Goal: Find specific page/section: Find specific page/section

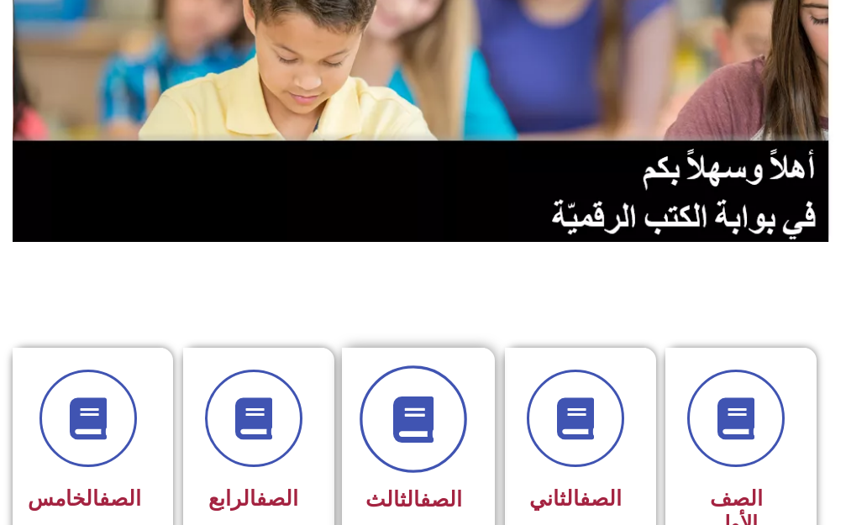
scroll to position [168, 0]
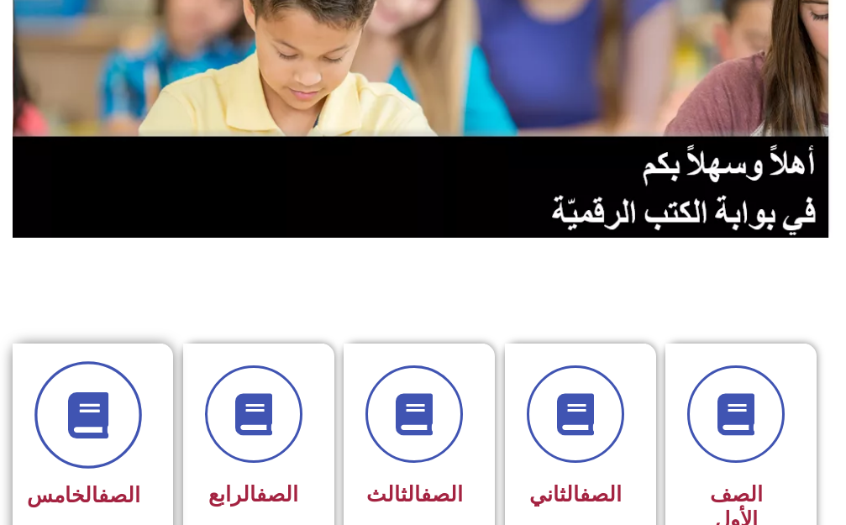
click at [76, 424] on icon at bounding box center [88, 415] width 46 height 46
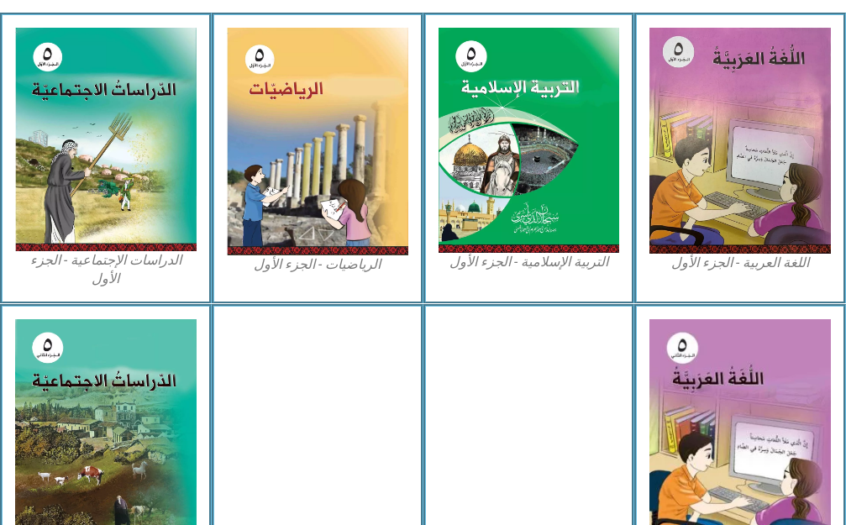
scroll to position [588, 0]
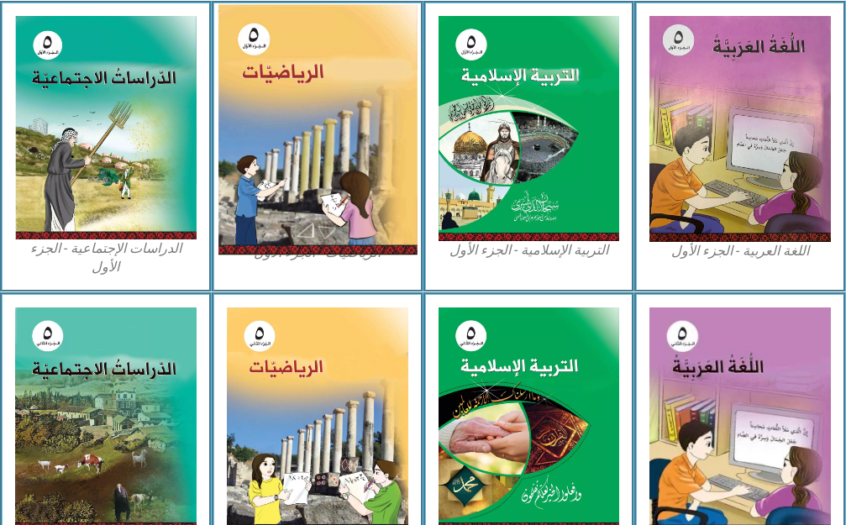
click at [386, 205] on img at bounding box center [317, 129] width 199 height 251
click at [380, 210] on img at bounding box center [317, 129] width 199 height 251
click at [380, 211] on img at bounding box center [317, 129] width 199 height 251
click at [353, 219] on img at bounding box center [317, 129] width 199 height 251
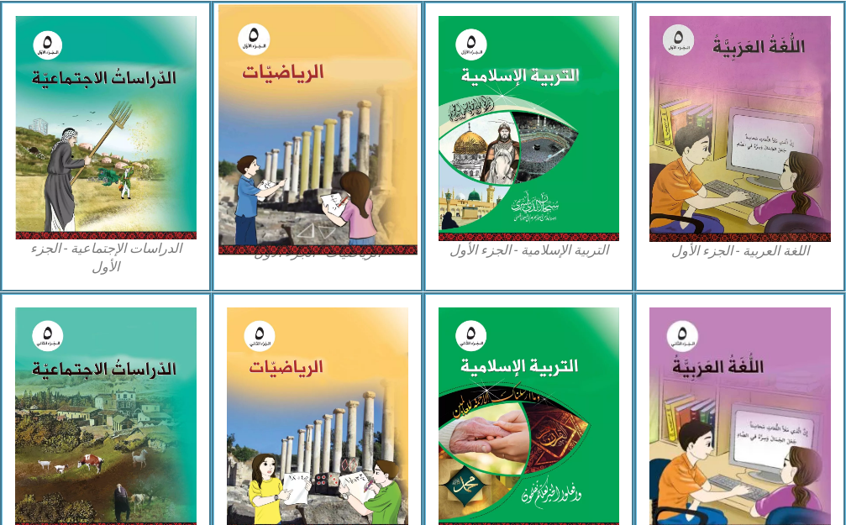
drag, startPoint x: 353, startPoint y: 219, endPoint x: 398, endPoint y: 210, distance: 46.2
click at [368, 216] on img at bounding box center [317, 129] width 199 height 251
click at [334, 230] on img at bounding box center [317, 129] width 199 height 251
click at [334, 231] on img at bounding box center [317, 129] width 199 height 251
click at [336, 229] on img at bounding box center [317, 129] width 199 height 251
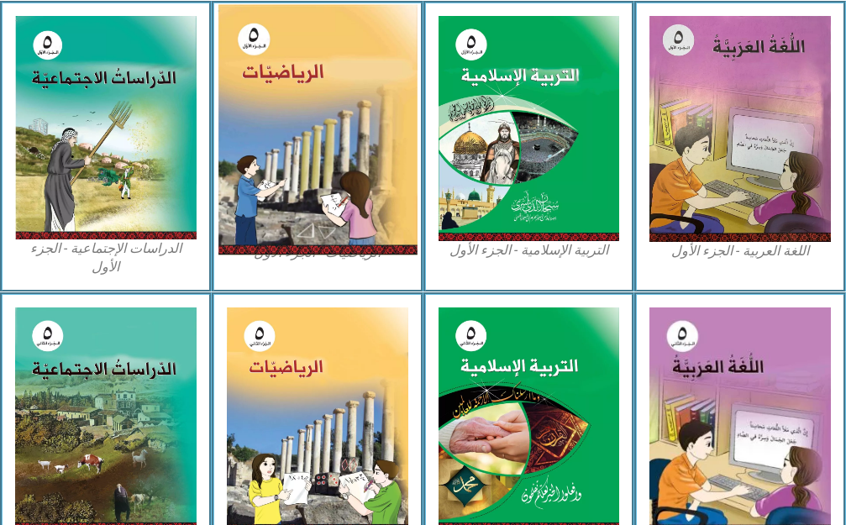
click at [334, 224] on img at bounding box center [317, 129] width 199 height 251
click at [279, 212] on img at bounding box center [317, 129] width 199 height 251
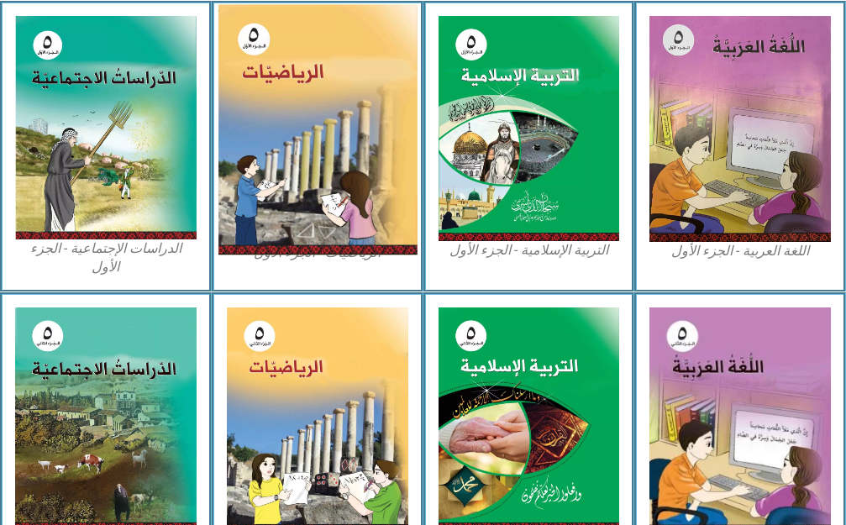
click at [279, 211] on img at bounding box center [317, 129] width 199 height 251
click at [261, 181] on img at bounding box center [317, 129] width 199 height 251
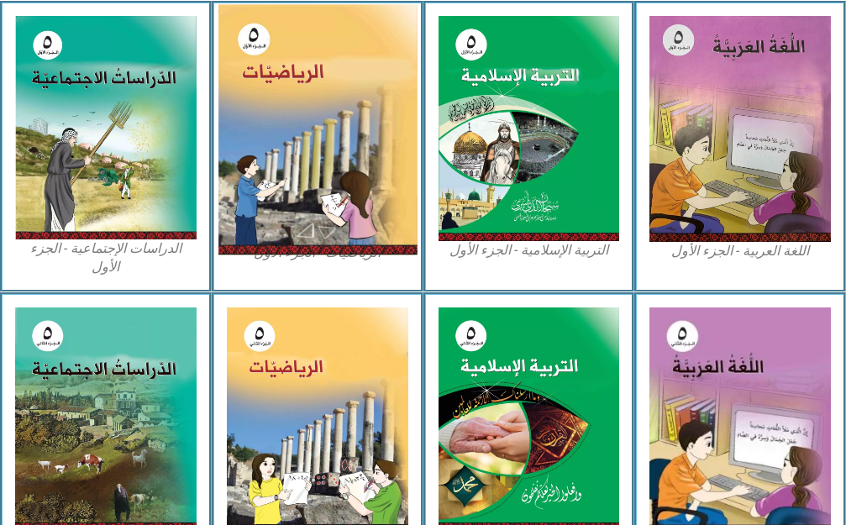
click at [261, 181] on img at bounding box center [317, 129] width 199 height 251
click at [304, 237] on img at bounding box center [317, 129] width 199 height 251
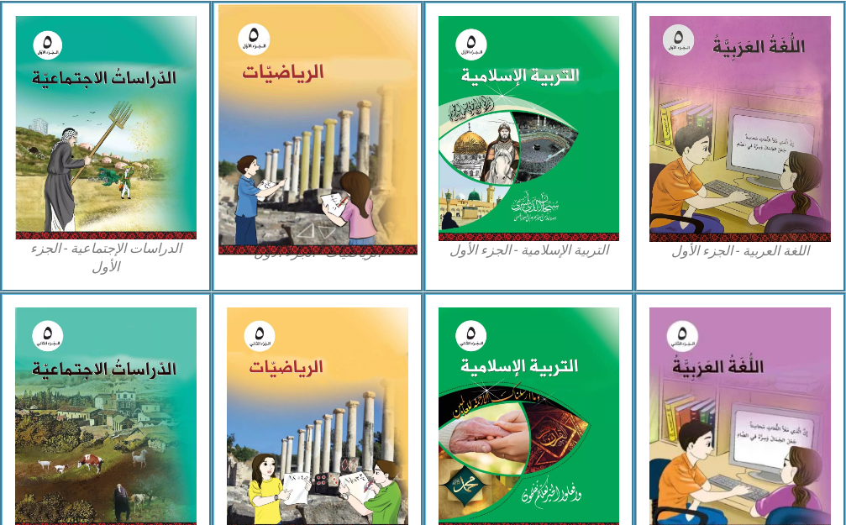
click at [304, 237] on img at bounding box center [317, 129] width 199 height 251
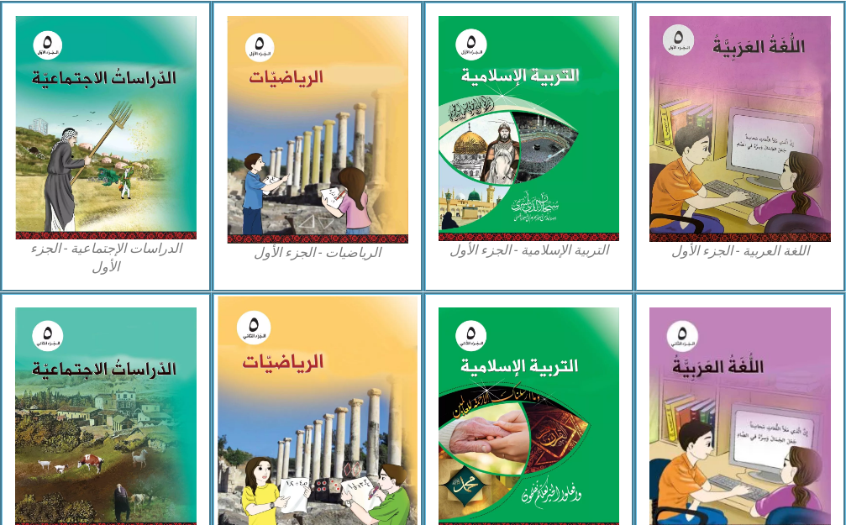
click at [285, 492] on img at bounding box center [317, 420] width 199 height 249
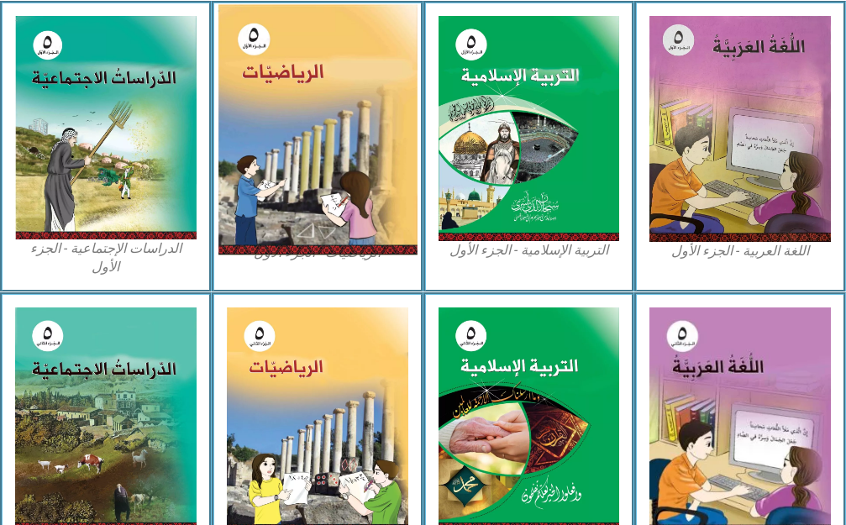
click at [256, 60] on img at bounding box center [317, 129] width 199 height 251
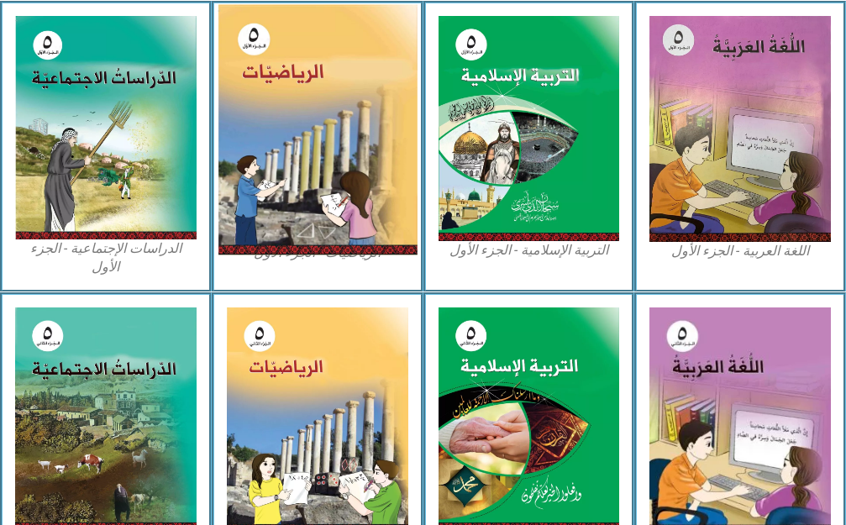
click at [256, 60] on img at bounding box center [317, 129] width 199 height 251
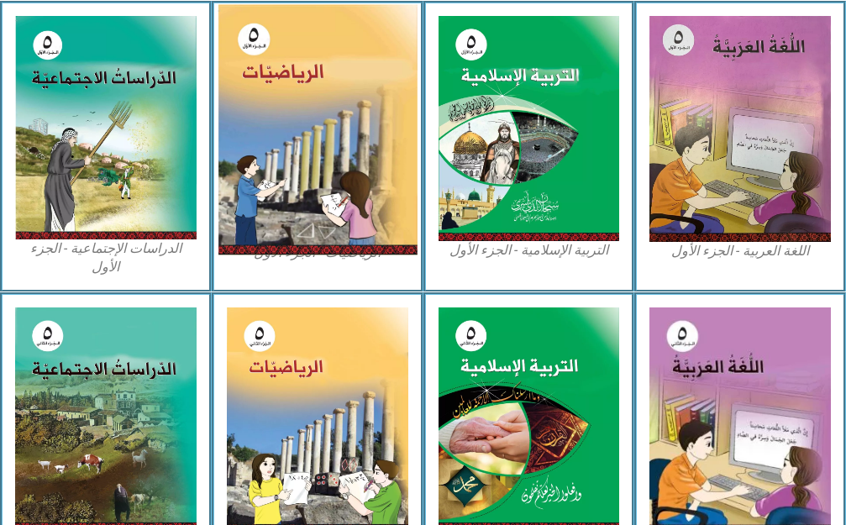
click at [256, 60] on img at bounding box center [317, 129] width 199 height 251
click at [255, 60] on img at bounding box center [317, 129] width 199 height 251
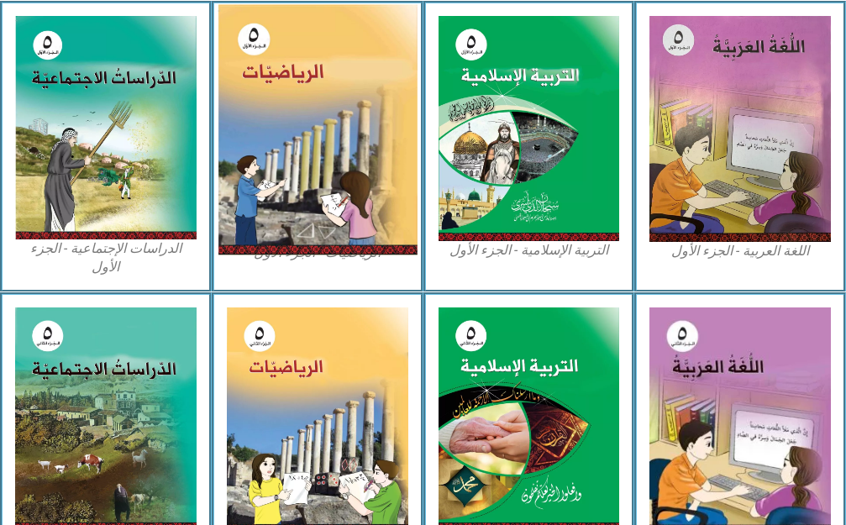
click at [255, 60] on img at bounding box center [317, 129] width 199 height 251
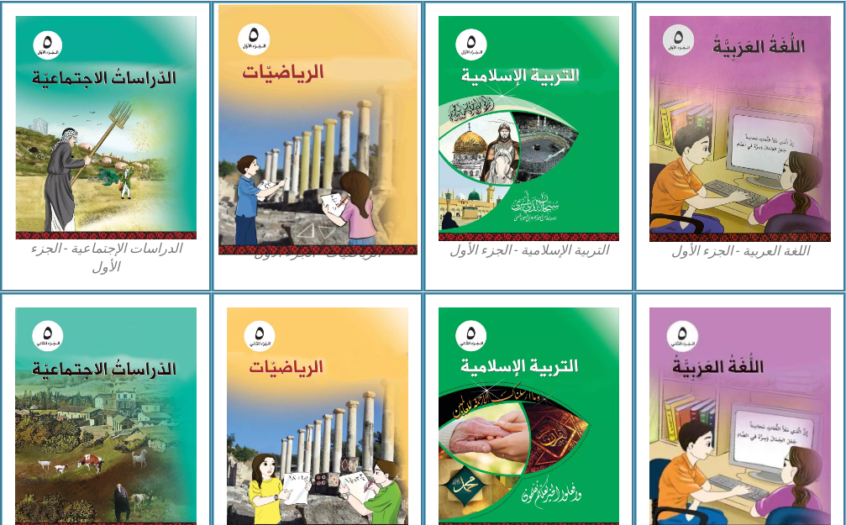
click at [255, 60] on img at bounding box center [317, 129] width 199 height 251
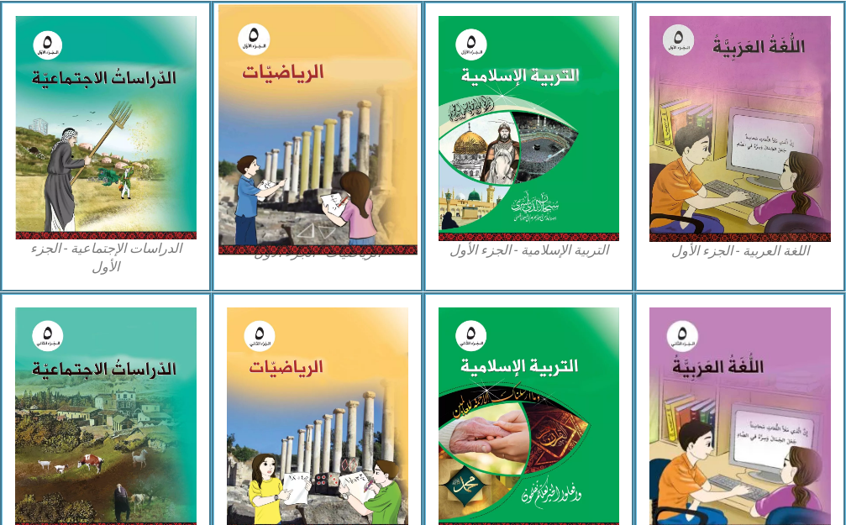
click at [255, 60] on img at bounding box center [317, 129] width 199 height 251
click at [251, 60] on img at bounding box center [317, 129] width 199 height 251
click at [242, 59] on img at bounding box center [317, 129] width 199 height 251
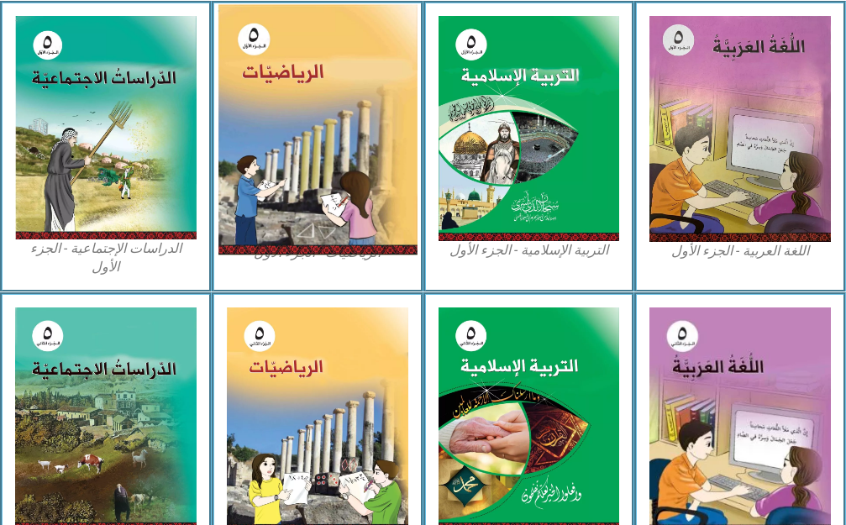
click at [242, 54] on img at bounding box center [317, 129] width 199 height 251
click at [303, 190] on img at bounding box center [317, 129] width 199 height 251
click at [303, 187] on img at bounding box center [317, 129] width 199 height 251
